Goal: Navigation & Orientation: Find specific page/section

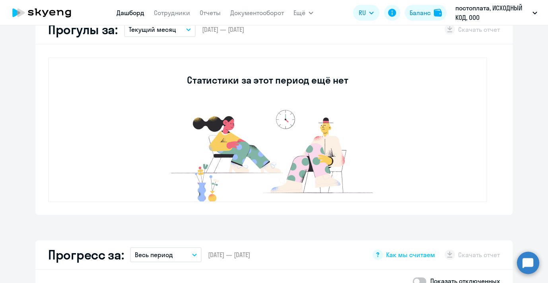
scroll to position [130, 0]
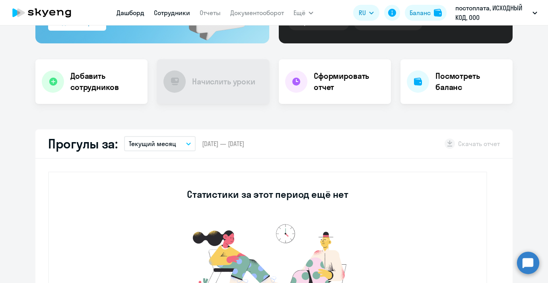
click at [170, 14] on link "Сотрудники" at bounding box center [172, 13] width 36 height 8
select select "30"
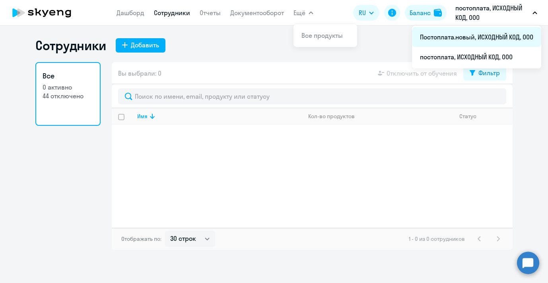
click at [471, 37] on li "Постоплата.новый, ИСХОДНЫЙ КОД, ООО" at bounding box center [476, 37] width 129 height 20
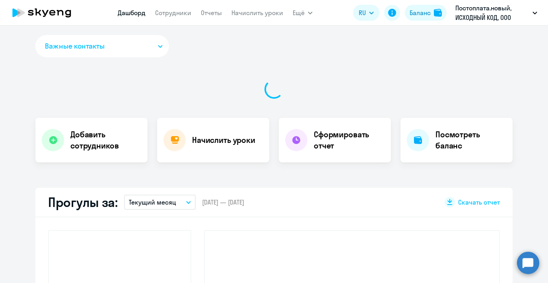
select select "30"
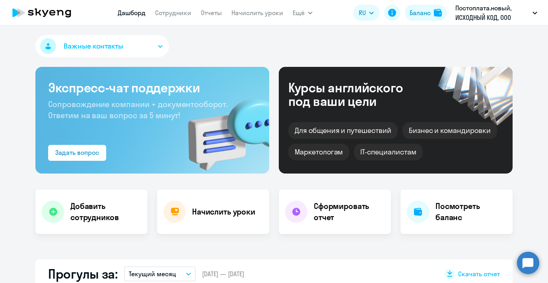
click at [172, 19] on nav "[PERSON_NAME] Отчеты Начислить уроки" at bounding box center [200, 13] width 165 height 16
click at [169, 15] on link "Сотрудники" at bounding box center [173, 13] width 36 height 8
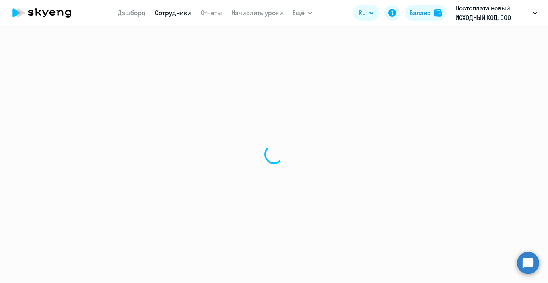
select select "30"
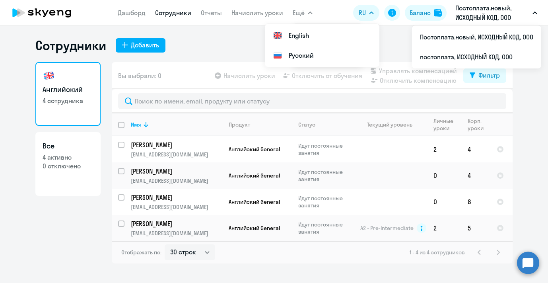
click at [474, 17] on p "Постоплата.новый, ИСХОДНЫЙ КОД, ООО" at bounding box center [492, 12] width 74 height 19
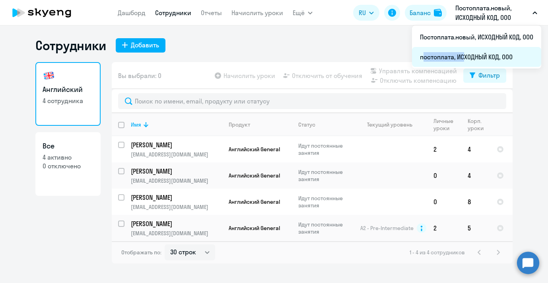
click at [461, 52] on li "постоплата, ИСХОДНЫЙ КОД, ООО" at bounding box center [476, 57] width 129 height 20
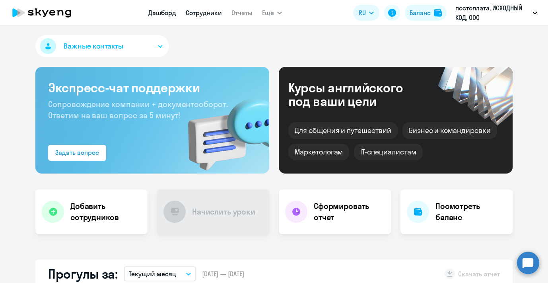
click at [208, 15] on link "Сотрудники" at bounding box center [204, 13] width 36 height 8
select select "30"
